Goal: Task Accomplishment & Management: Use online tool/utility

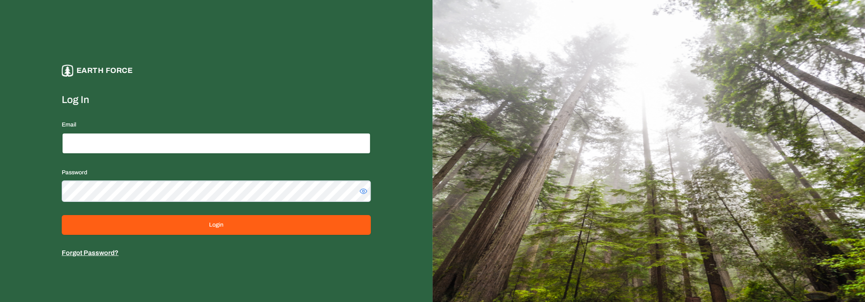
click at [115, 149] on input "Email" at bounding box center [216, 143] width 309 height 21
type input "*"
click at [151, 144] on input "*" at bounding box center [216, 143] width 309 height 21
click at [127, 140] on input "Email" at bounding box center [216, 143] width 309 height 21
type input "*"
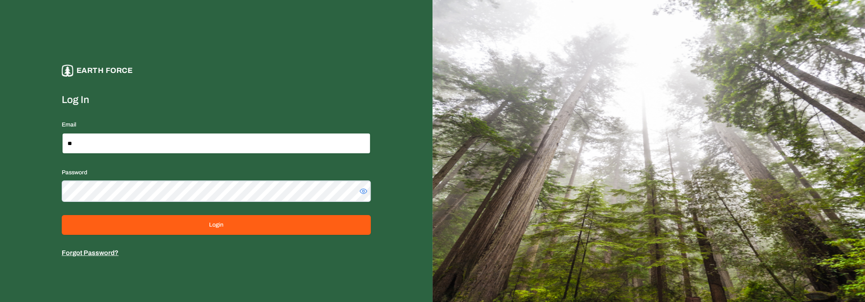
type input "*"
type input "**********"
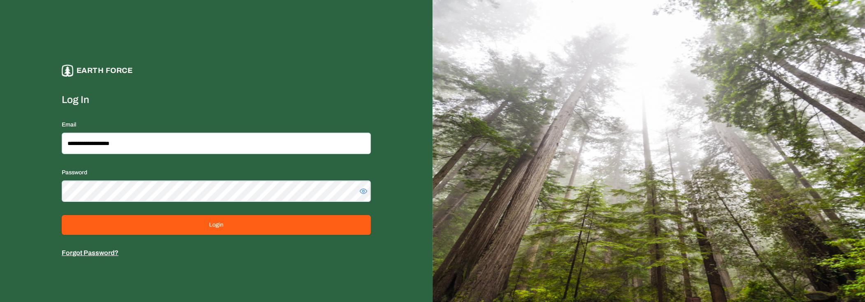
click at [363, 191] on circle at bounding box center [364, 191] width 2 height 2
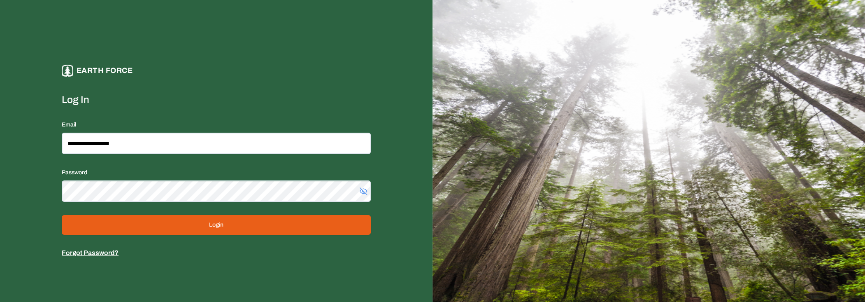
click at [340, 221] on button "Login" at bounding box center [216, 225] width 309 height 20
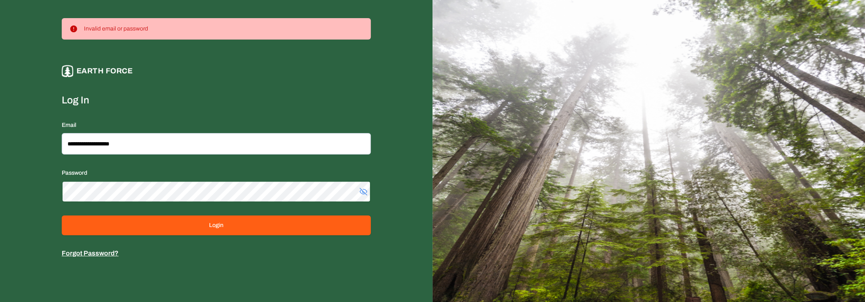
click at [0, 189] on div "**********" at bounding box center [216, 151] width 433 height 302
click at [65, 178] on div "Password" at bounding box center [216, 184] width 309 height 35
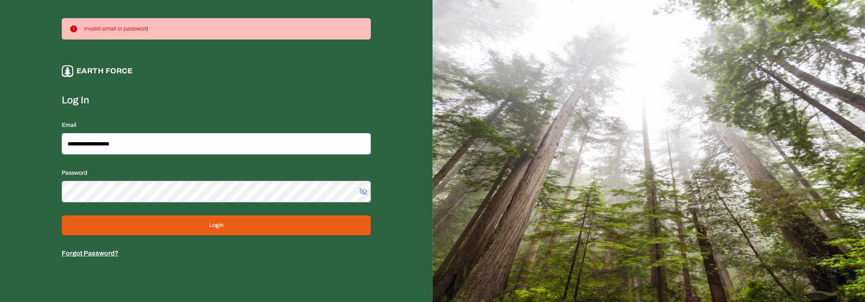
click at [157, 224] on button "Login" at bounding box center [216, 225] width 309 height 20
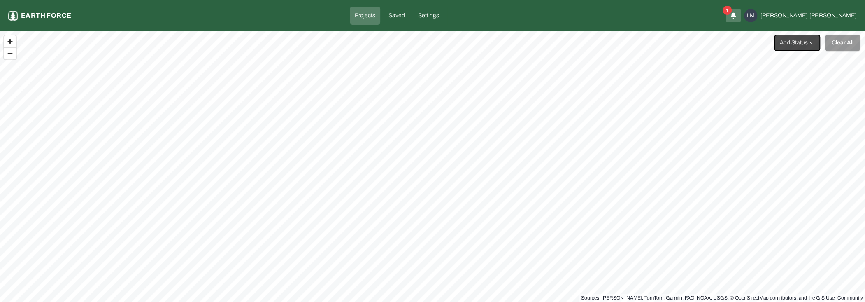
click at [737, 19] on icon "button" at bounding box center [733, 16] width 7 height 10
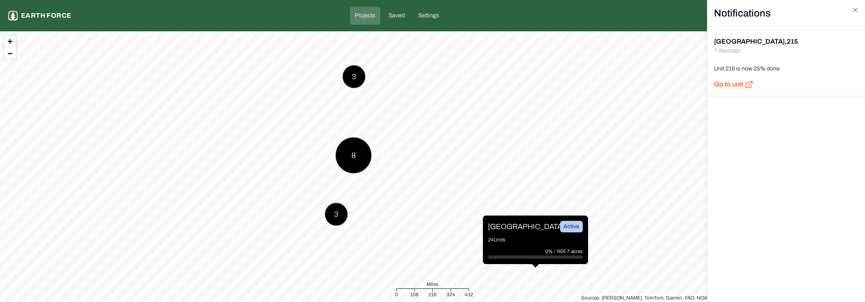
click at [734, 82] on p "Go to unit" at bounding box center [728, 84] width 29 height 10
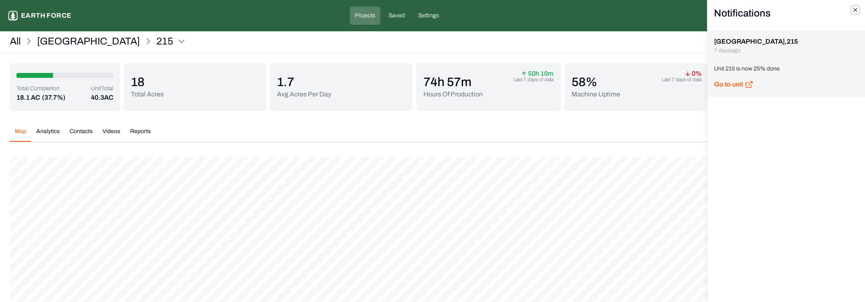
click at [855, 12] on icon "button" at bounding box center [855, 10] width 7 height 7
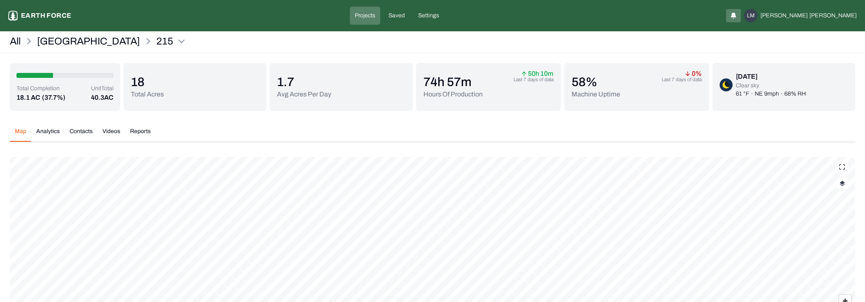
click at [842, 179] on button "button" at bounding box center [841, 183] width 13 height 13
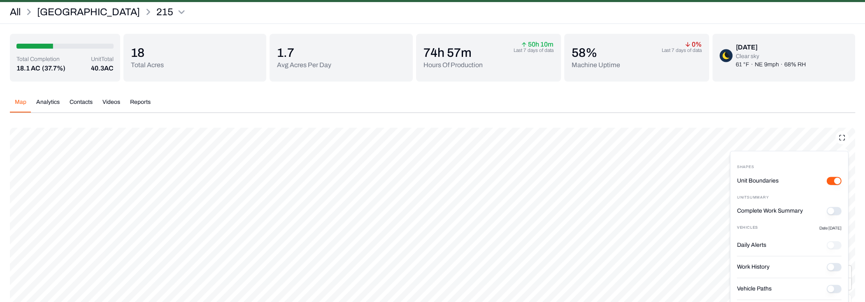
scroll to position [41, 0]
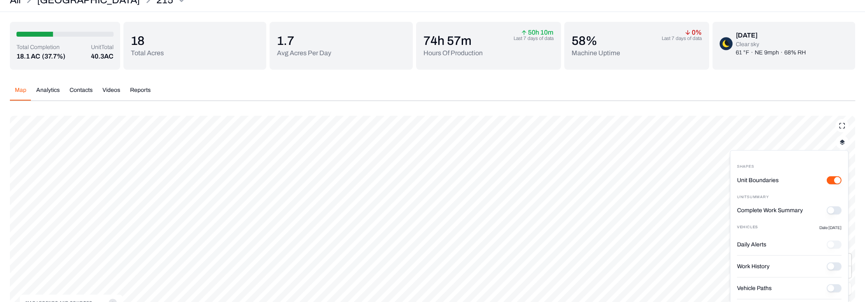
click at [848, 210] on div "Shapes Unit Boundaries Unit Summary Complete Work Summary Vehicles Date [DATE] …" at bounding box center [789, 261] width 119 height 223
click at [845, 212] on div "Shapes Unit Boundaries Unit Summary Complete Work Summary Vehicles Date [DATE] …" at bounding box center [789, 261] width 119 height 223
drag, startPoint x: 839, startPoint y: 214, endPoint x: 835, endPoint y: 205, distance: 10.0
click at [837, 210] on div "Complete Work Summary" at bounding box center [789, 212] width 105 height 21
click at [835, 205] on div "Complete Work Summary" at bounding box center [789, 212] width 105 height 21
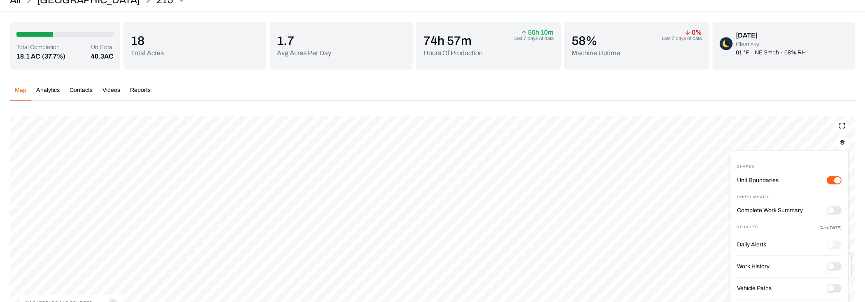
click at [835, 207] on button "Complete Work Summary" at bounding box center [834, 210] width 15 height 8
click at [840, 143] on img "button" at bounding box center [842, 142] width 5 height 6
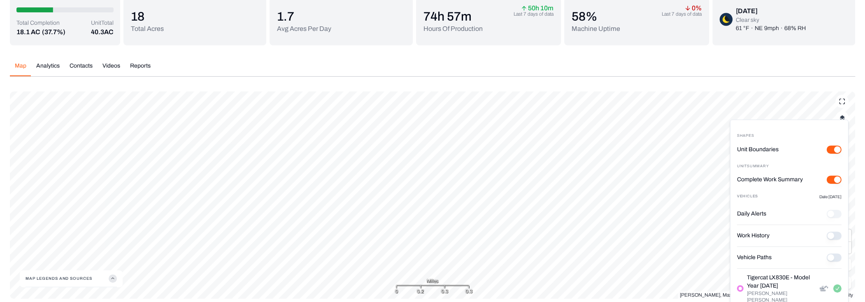
scroll to position [72, 0]
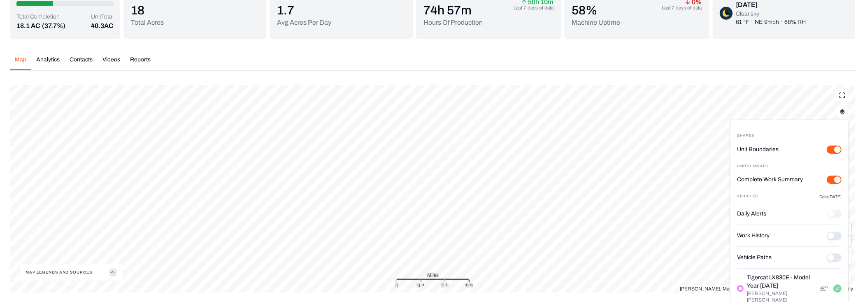
click at [755, 276] on p "Tigercat LX830E - Model Year [DATE]" at bounding box center [783, 281] width 72 height 16
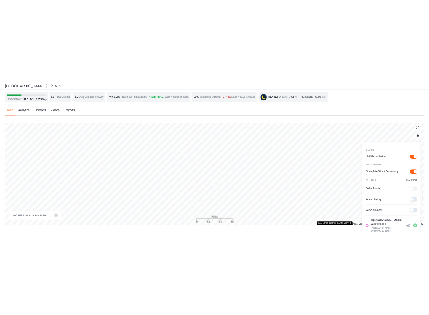
scroll to position [0, 0]
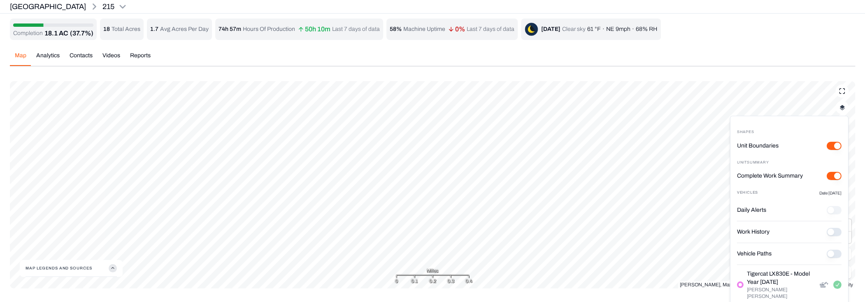
click at [765, 273] on p "Tigercat LX830E - Model Year [DATE]" at bounding box center [783, 278] width 72 height 16
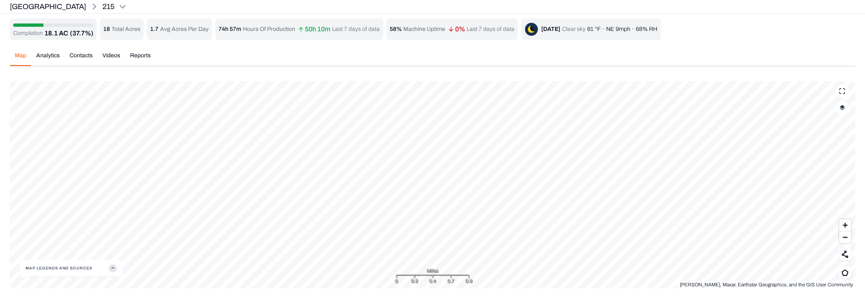
click at [840, 103] on button "button" at bounding box center [841, 107] width 13 height 13
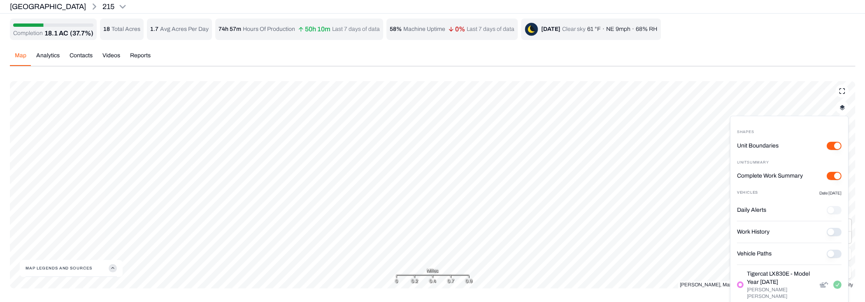
click at [766, 272] on p "Tigercat LX830E - Model Year [DATE]" at bounding box center [783, 278] width 72 height 16
